Goal: Transaction & Acquisition: Book appointment/travel/reservation

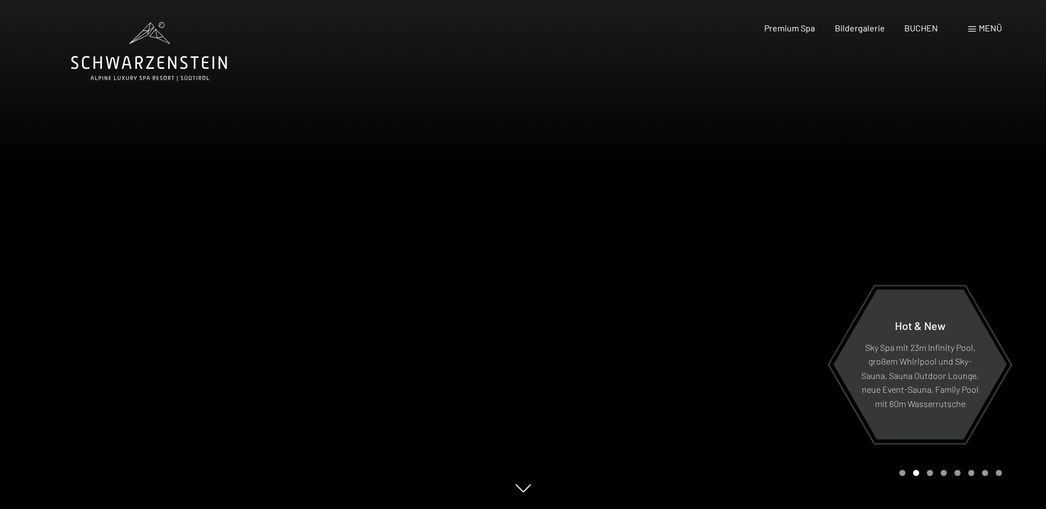
click at [973, 28] on span at bounding box center [972, 29] width 8 height 6
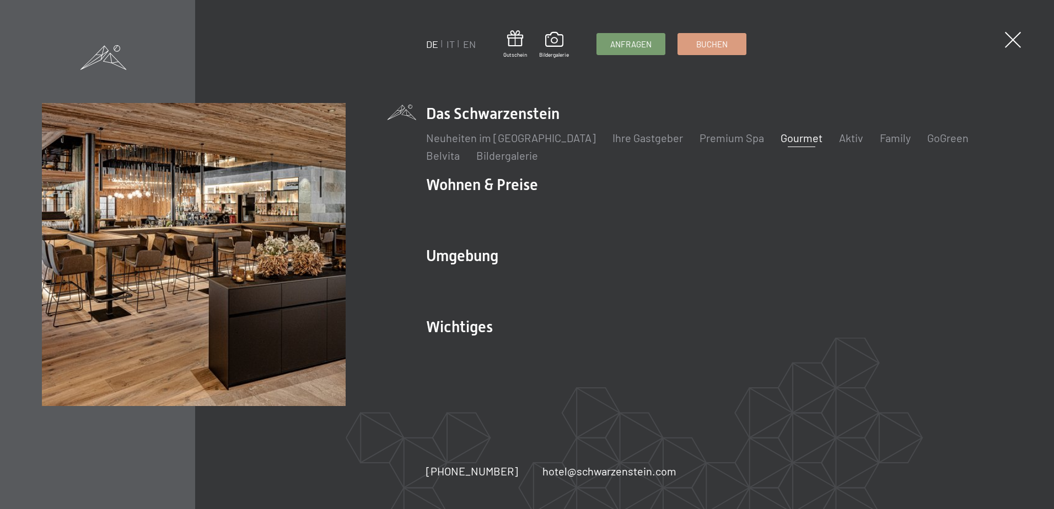
click at [780, 133] on link "Gourmet" at bounding box center [801, 137] width 42 height 13
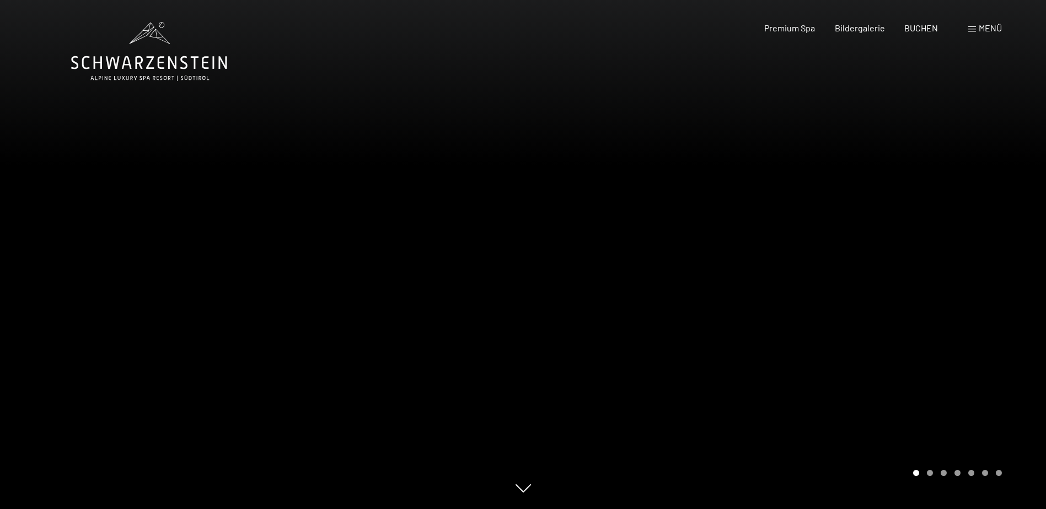
click at [977, 26] on div "Menü" at bounding box center [985, 28] width 34 height 12
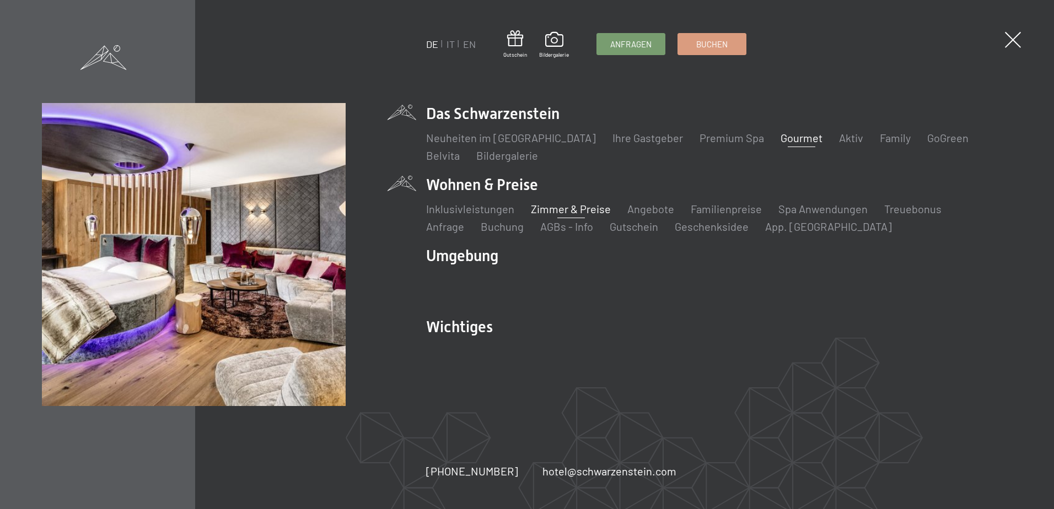
click at [543, 208] on link "Zimmer & Preise" at bounding box center [571, 208] width 80 height 13
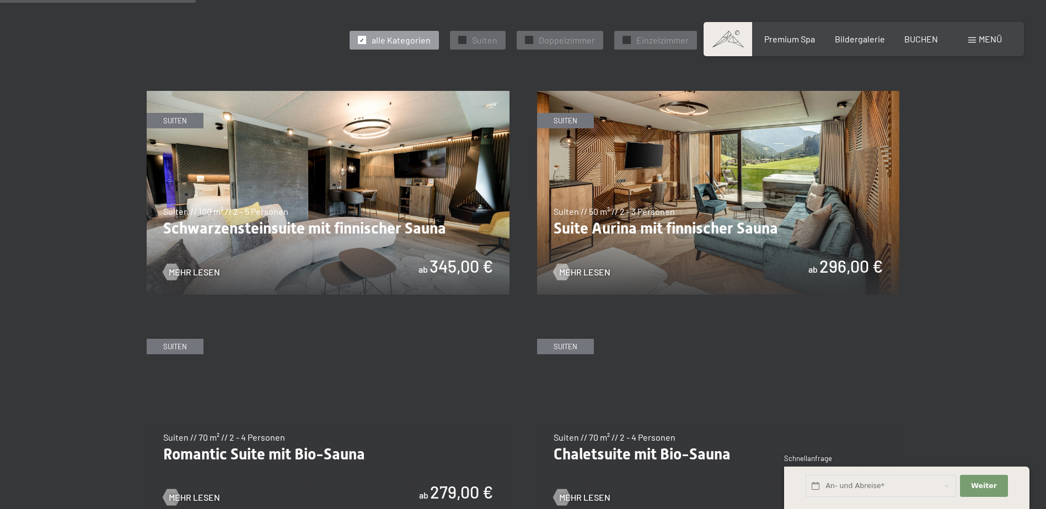
scroll to position [661, 0]
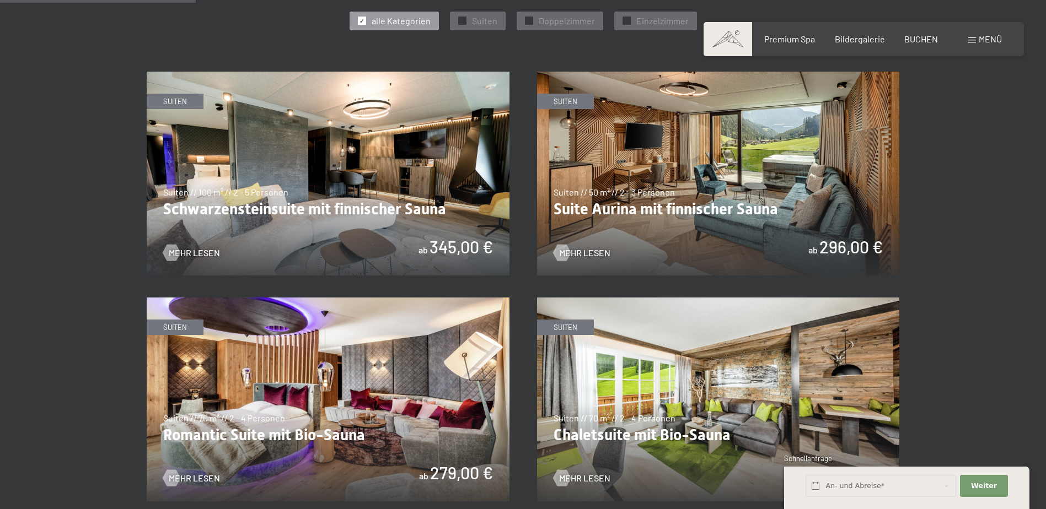
click at [349, 360] on img at bounding box center [328, 400] width 363 height 204
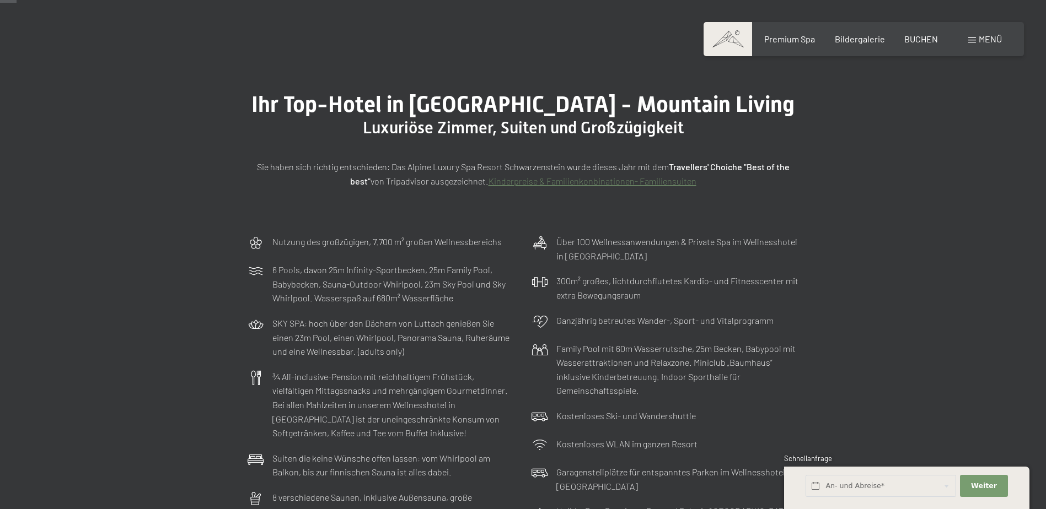
scroll to position [55, 0]
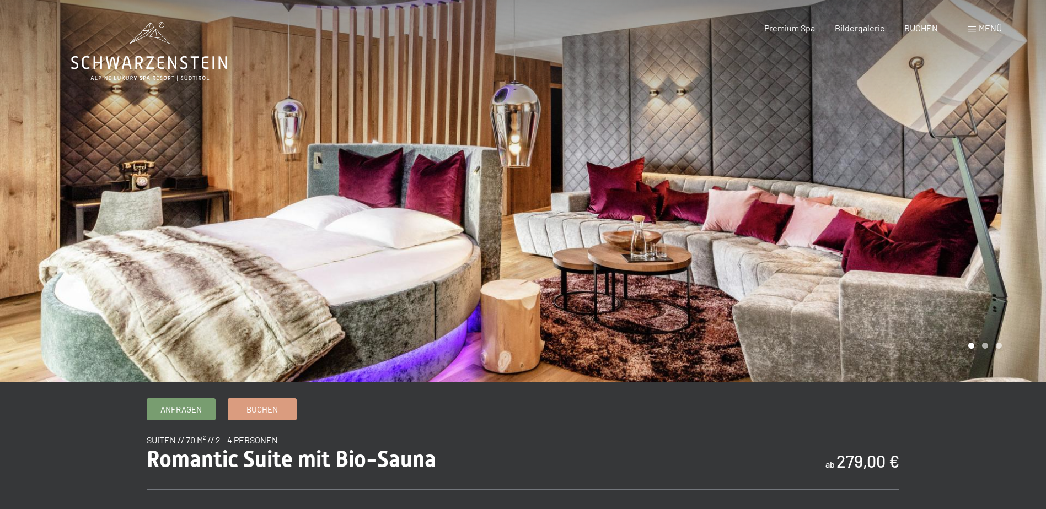
click at [1011, 247] on div at bounding box center [784, 191] width 523 height 382
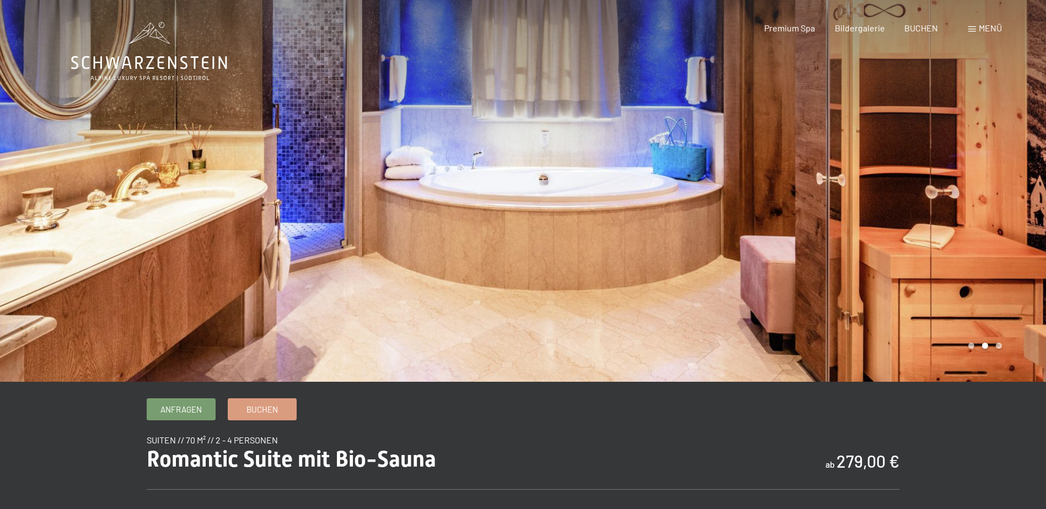
click at [46, 240] on div at bounding box center [261, 191] width 523 height 382
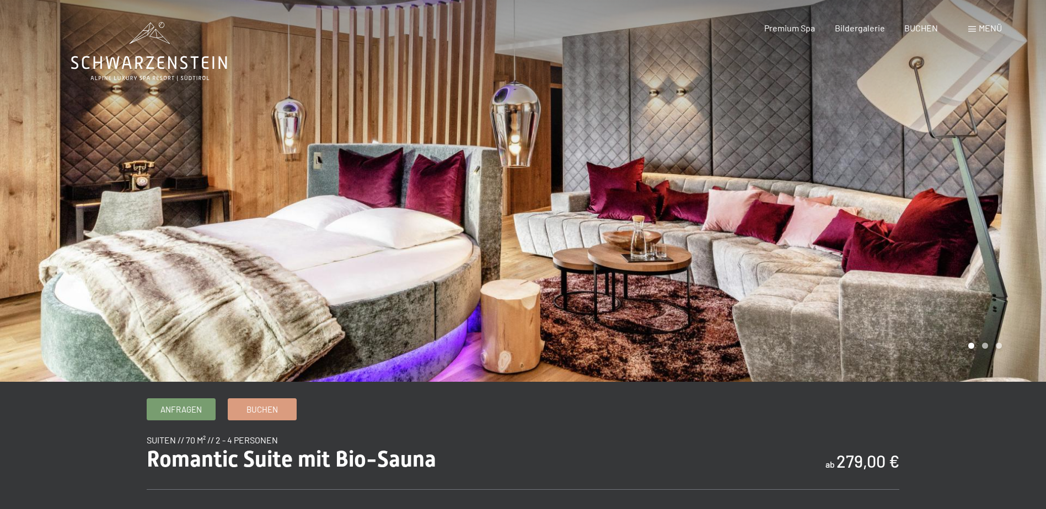
click at [46, 240] on div at bounding box center [261, 191] width 523 height 382
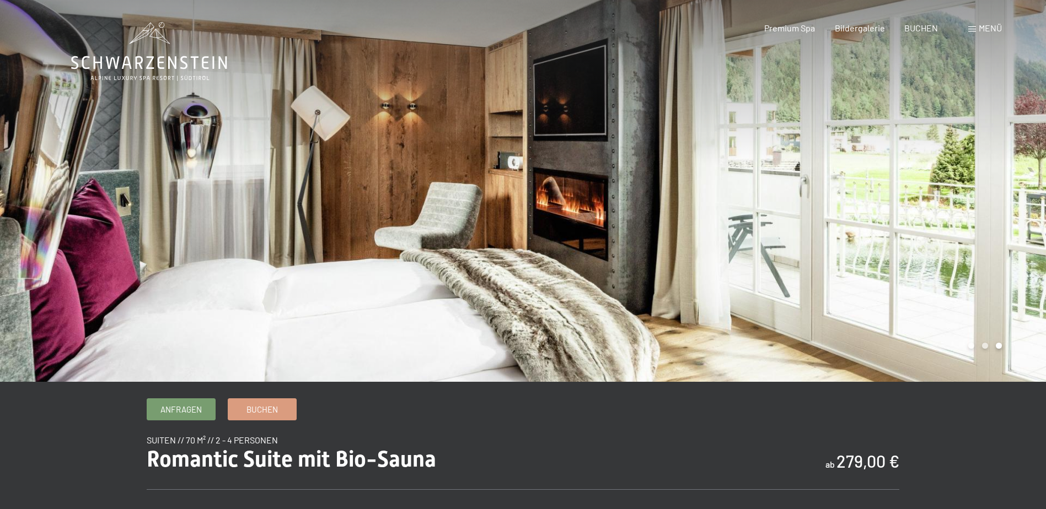
click at [74, 228] on div at bounding box center [261, 191] width 523 height 382
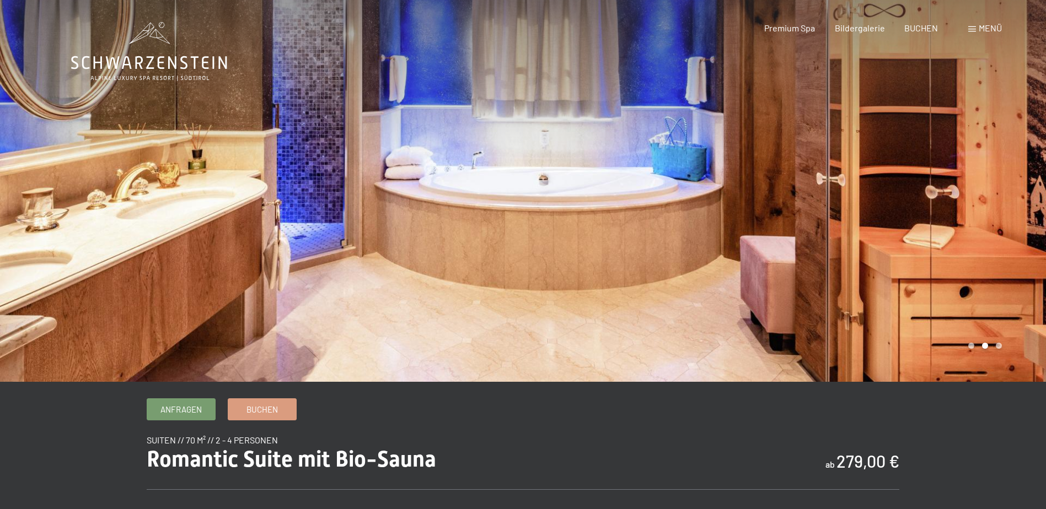
click at [33, 214] on div at bounding box center [261, 191] width 523 height 382
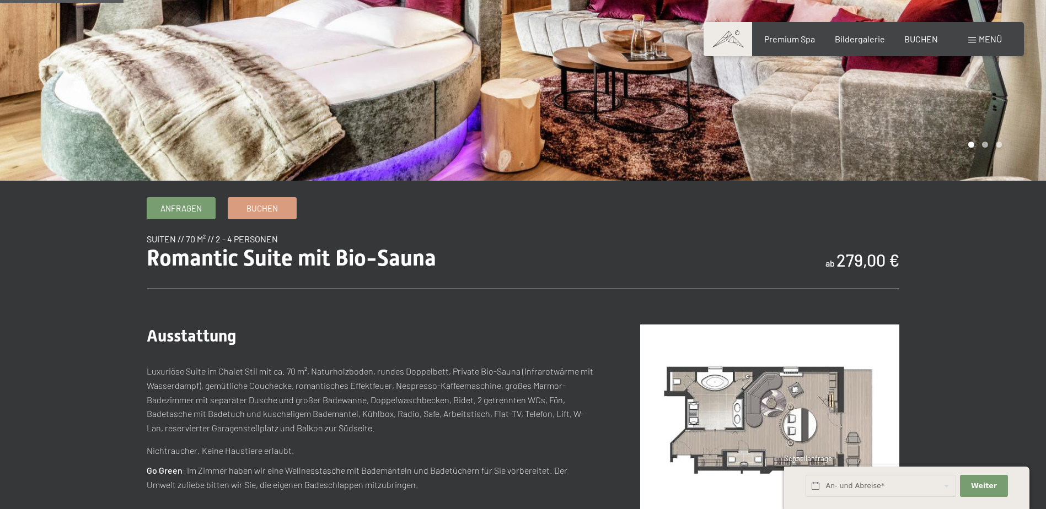
scroll to position [220, 0]
